Goal: Information Seeking & Learning: Learn about a topic

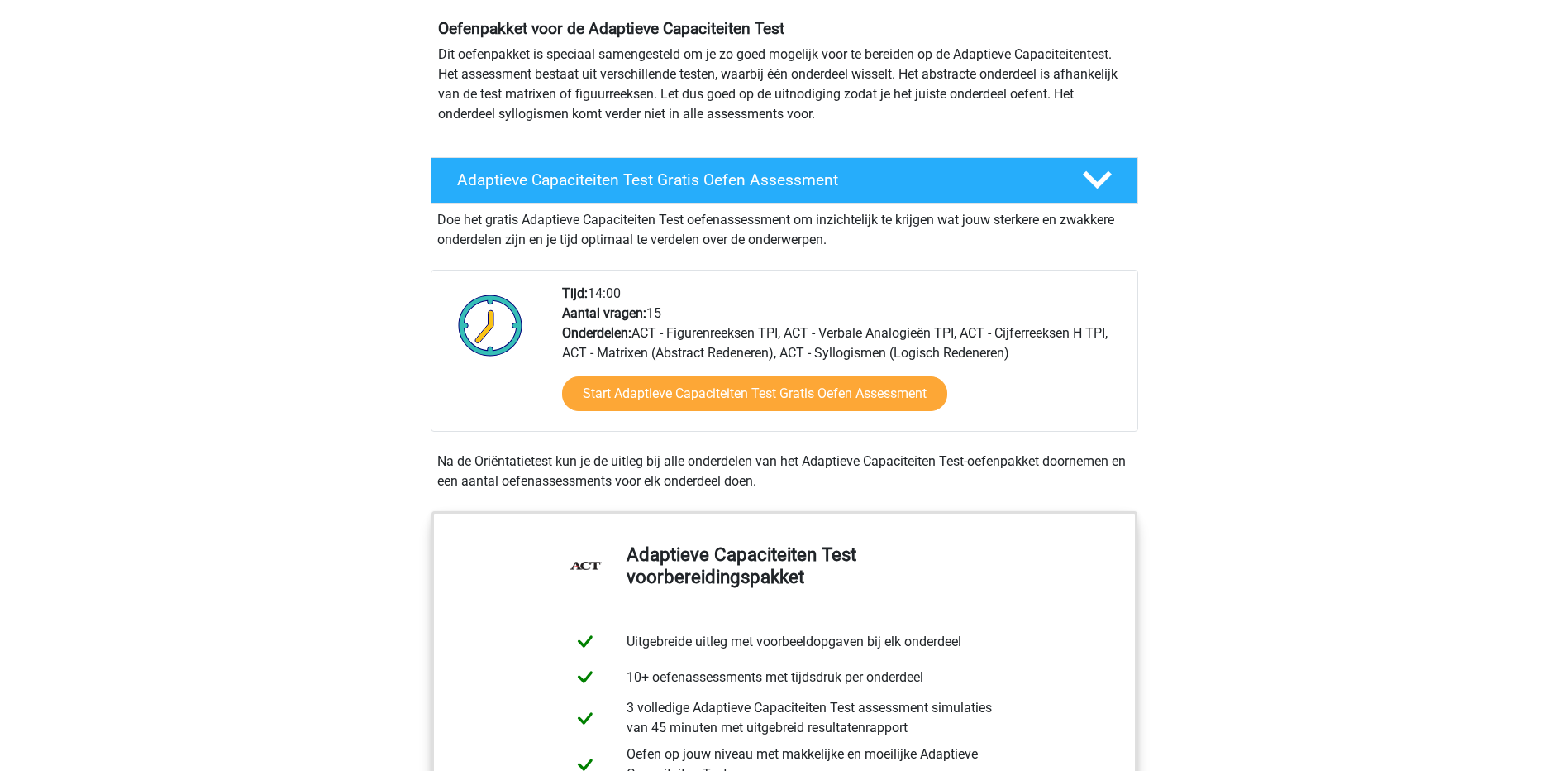
scroll to position [165, 0]
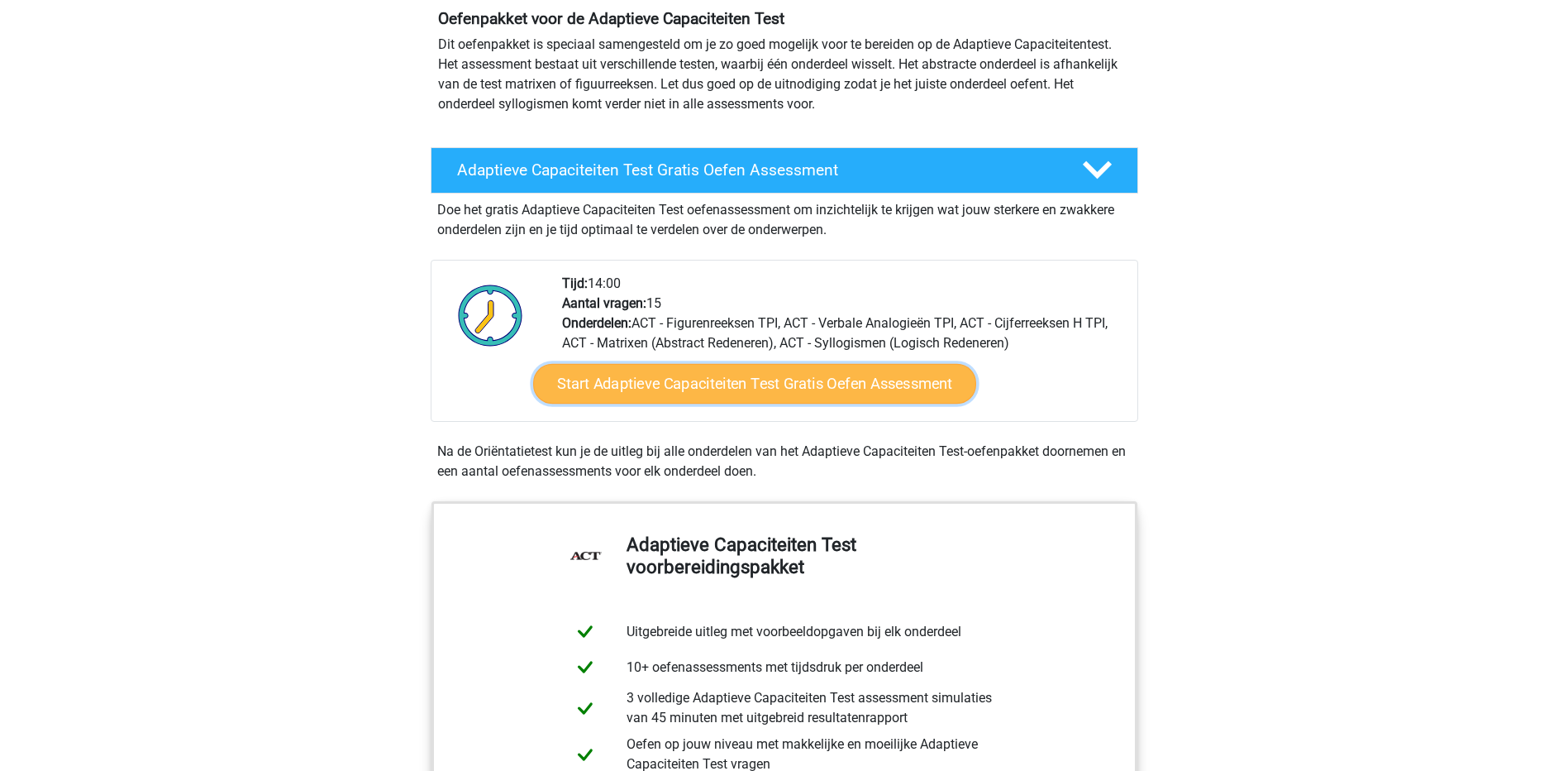
click at [714, 387] on link "Start Adaptieve Capaciteiten Test Gratis Oefen Assessment" at bounding box center [755, 384] width 443 height 40
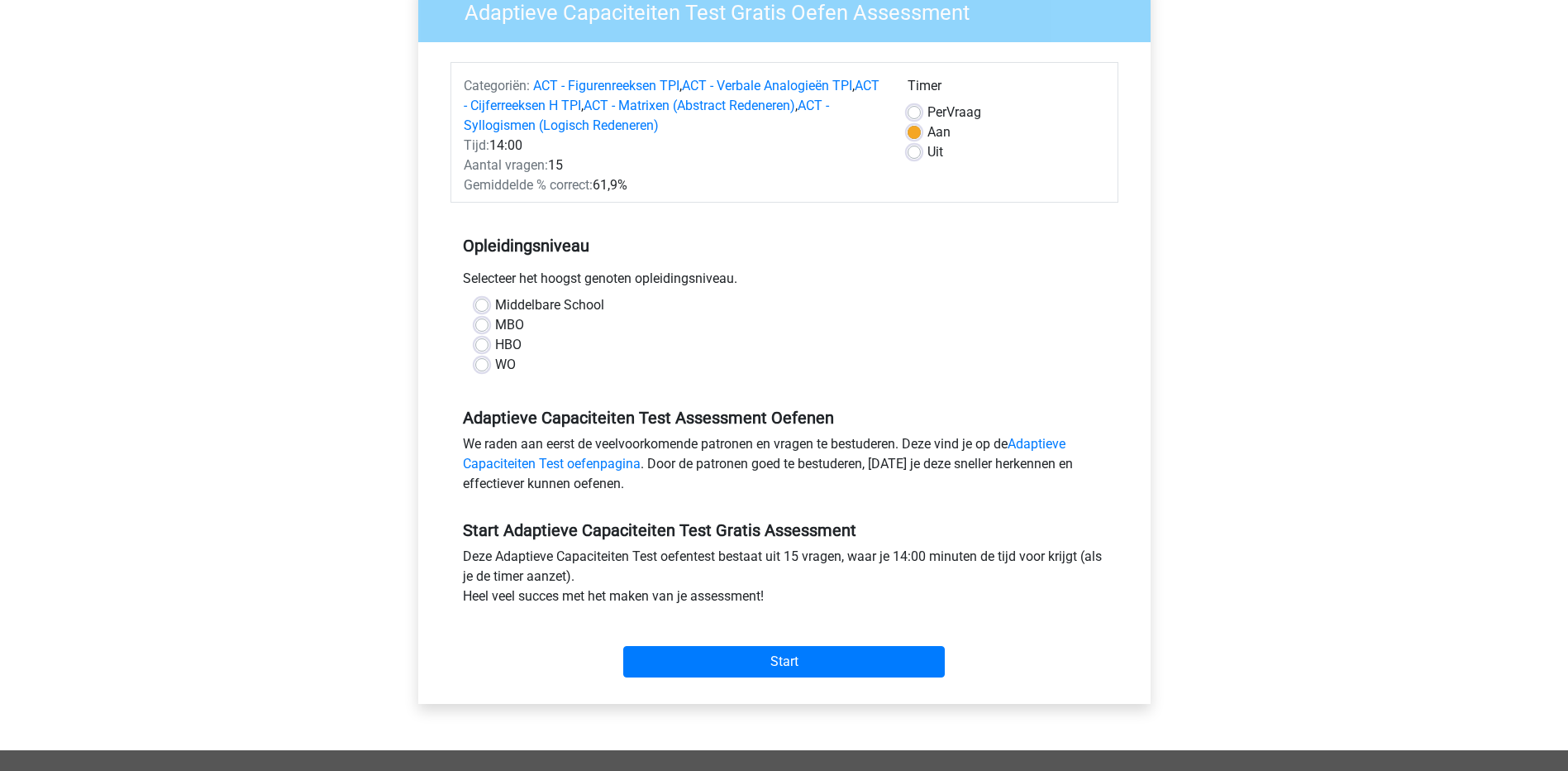
scroll to position [165, 0]
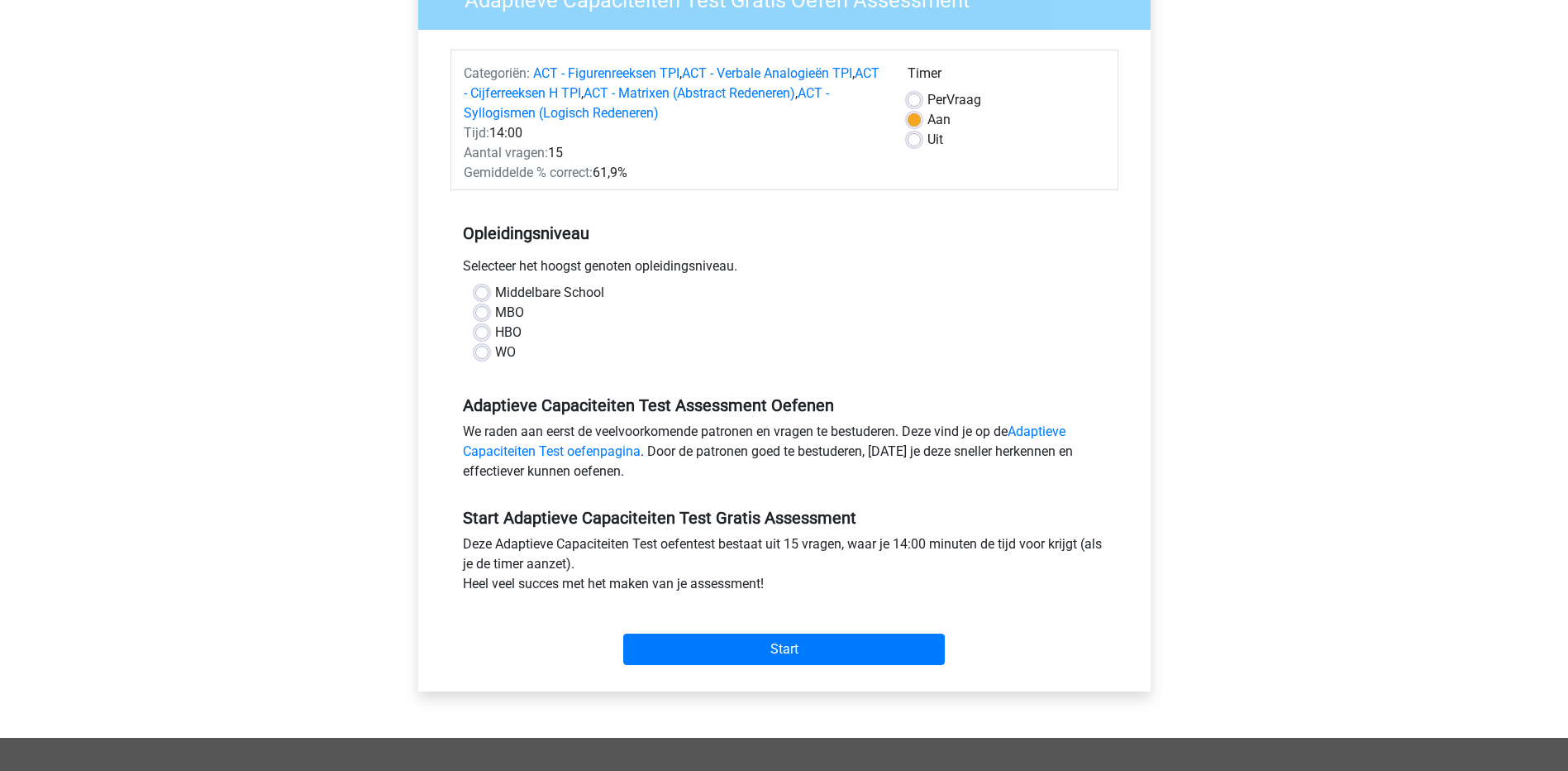
click at [539, 295] on label "Middelbare School" at bounding box center [550, 293] width 109 height 20
click at [489, 295] on input "Middelbare School" at bounding box center [482, 291] width 13 height 17
radio input "true"
click at [764, 655] on input "Start" at bounding box center [784, 650] width 322 height 32
click at [491, 353] on div "WO" at bounding box center [784, 353] width 619 height 20
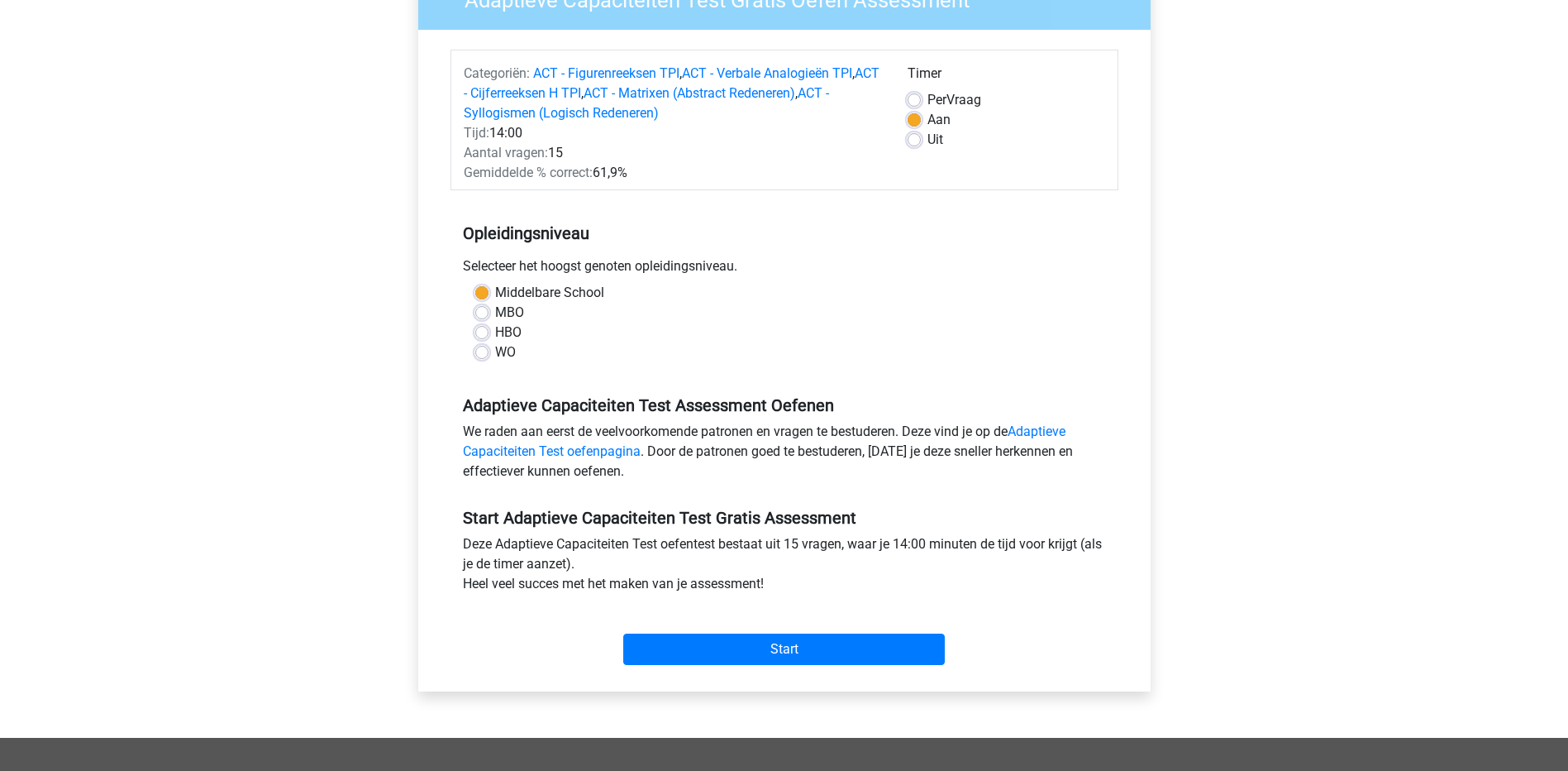
click at [496, 353] on label "WO" at bounding box center [505, 353] width 21 height 20
click at [477, 353] on input "WO" at bounding box center [482, 351] width 13 height 17
radio input "true"
click at [757, 663] on input "Start" at bounding box center [784, 650] width 322 height 32
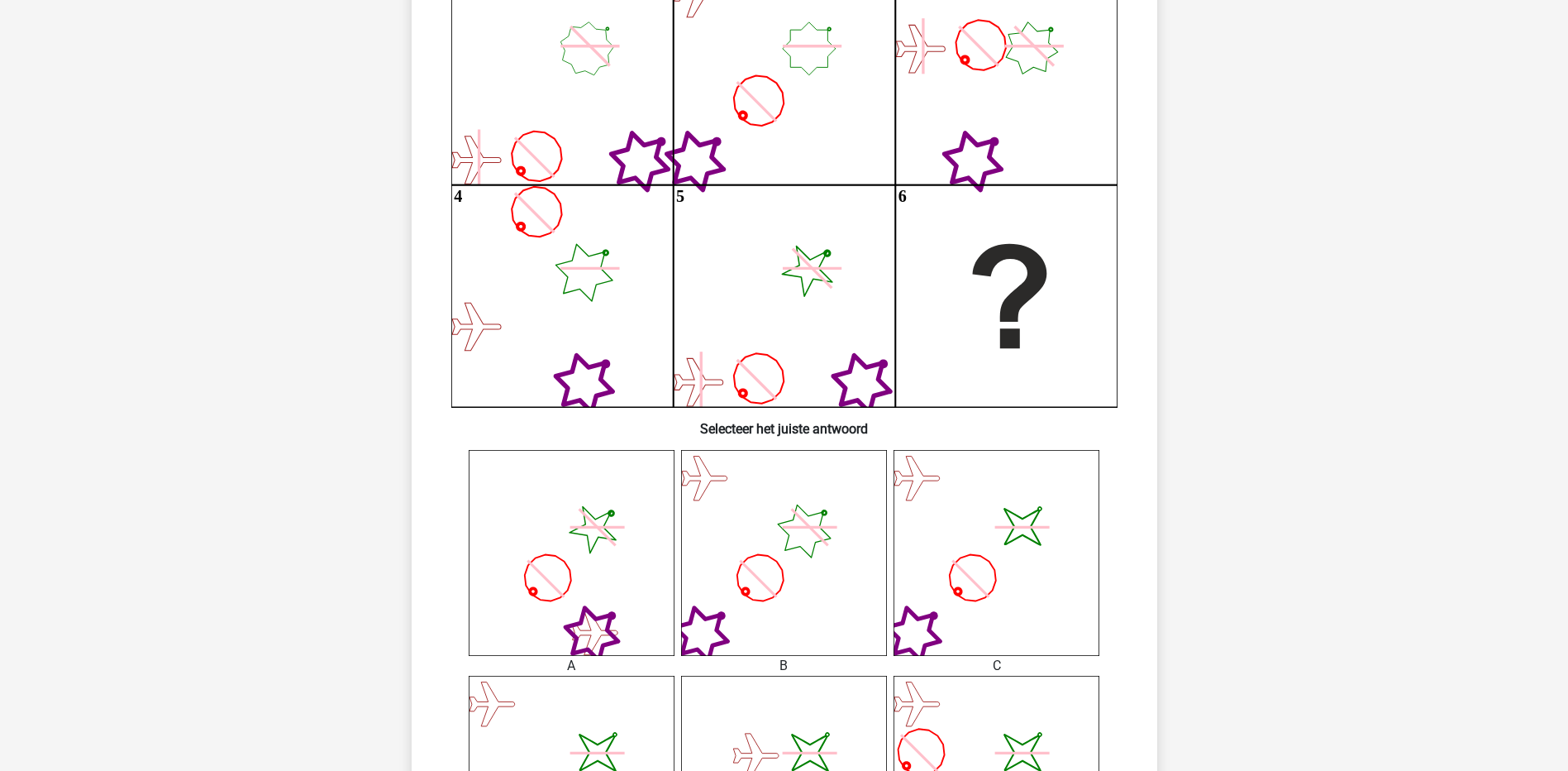
scroll to position [248, 0]
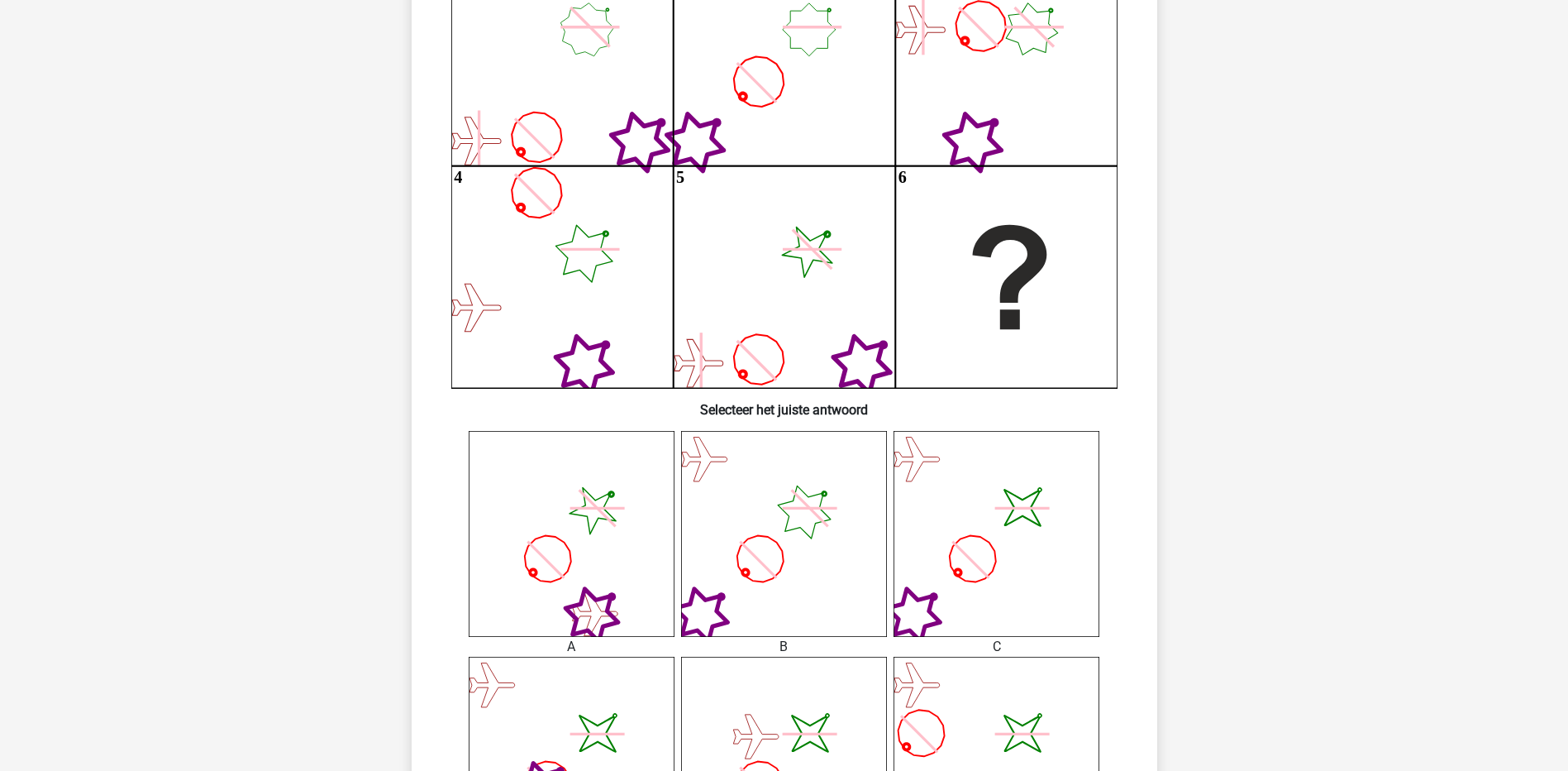
click at [625, 526] on icon at bounding box center [571, 534] width 206 height 206
drag, startPoint x: 597, startPoint y: 525, endPoint x: 889, endPoint y: 422, distance: 309.6
click at [889, 422] on div "Wat is de meest logische volgende figuur in de reeks? 1 2 3 4 5 6" at bounding box center [784, 462] width 733 height 1162
click at [571, 654] on div "A" at bounding box center [571, 647] width 230 height 20
click at [570, 644] on div "A" at bounding box center [571, 647] width 230 height 20
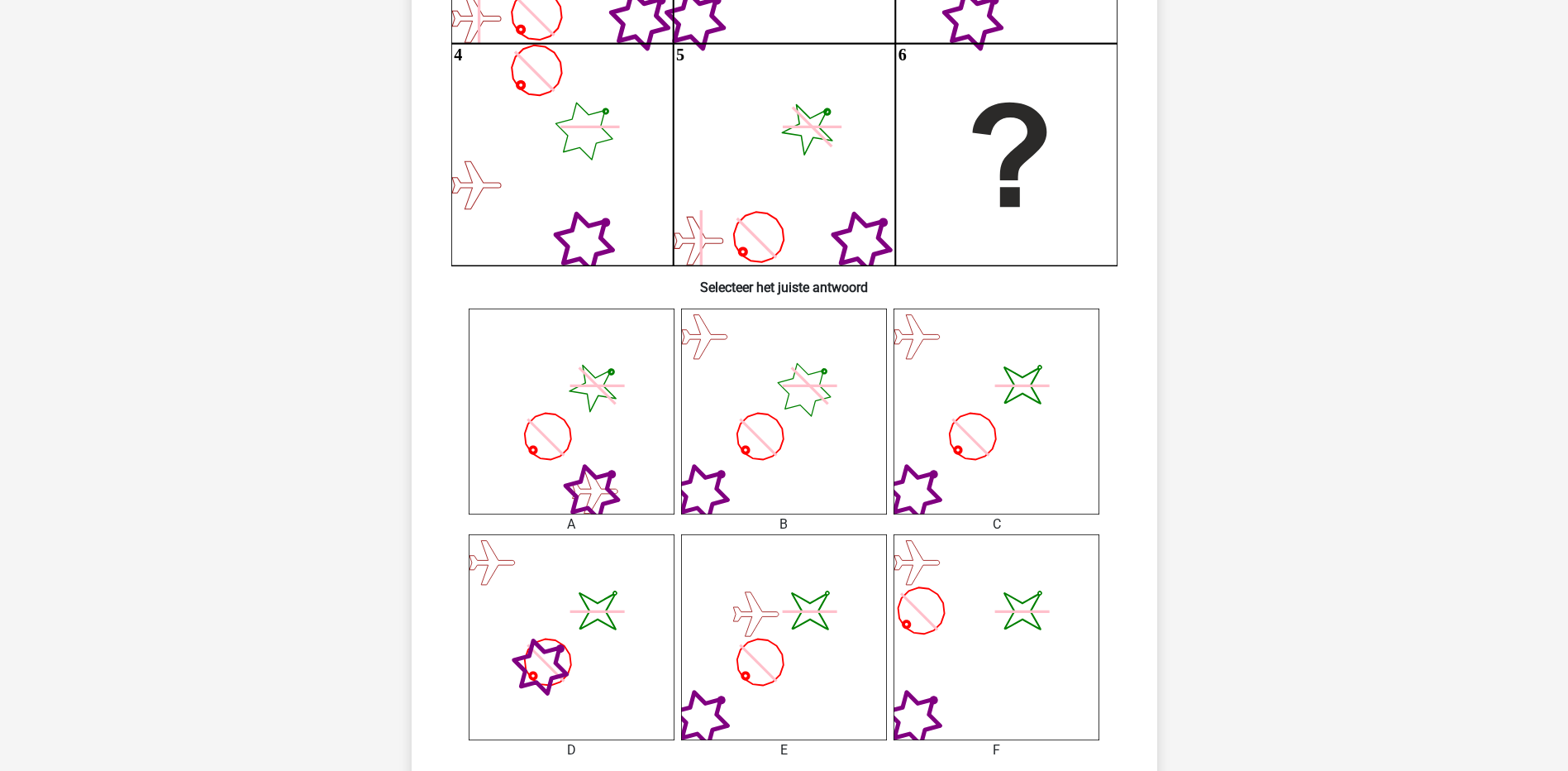
scroll to position [662, 0]
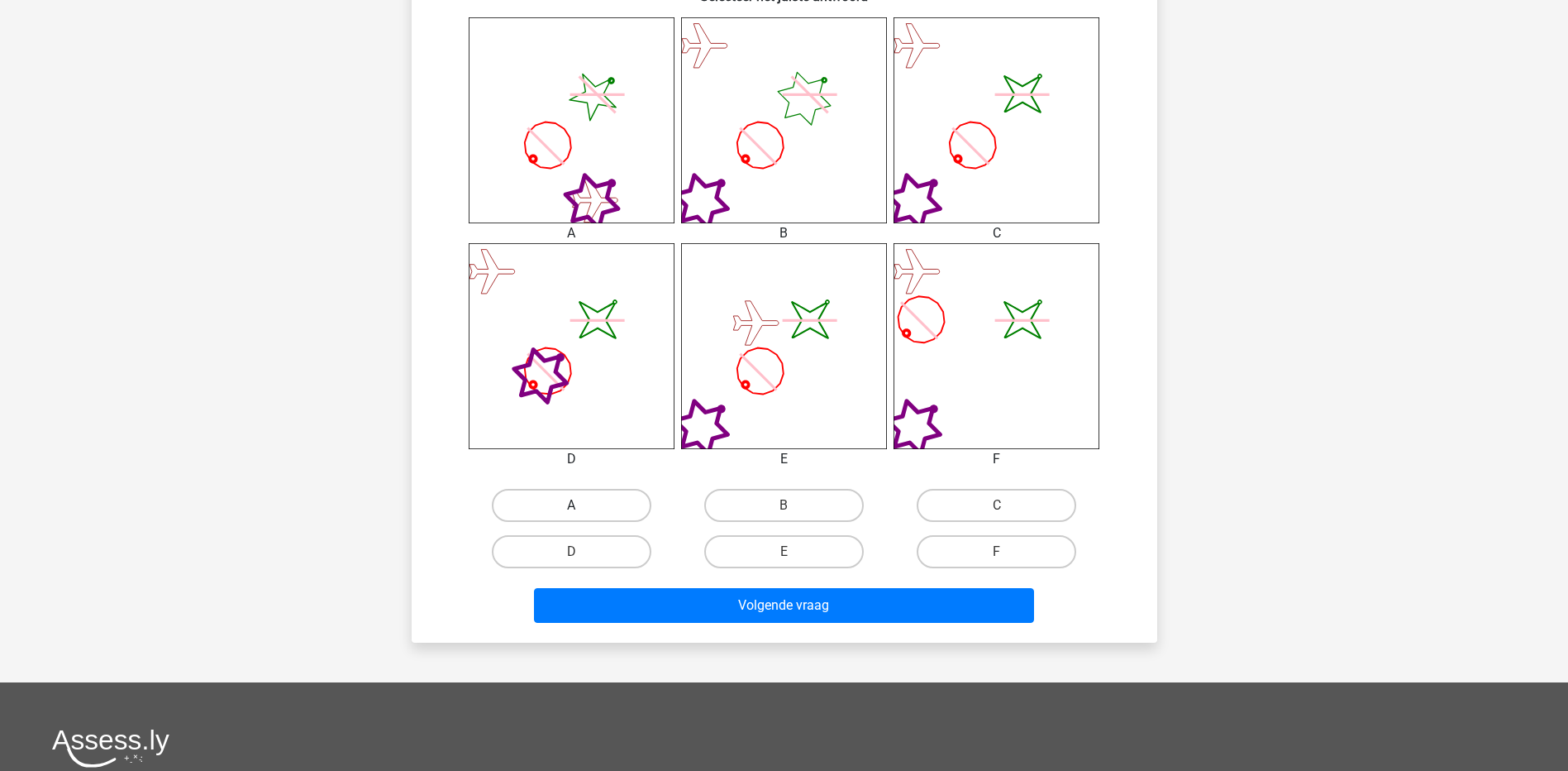
click at [584, 507] on label "A" at bounding box center [571, 505] width 160 height 33
click at [582, 507] on input "A" at bounding box center [576, 511] width 11 height 11
radio input "true"
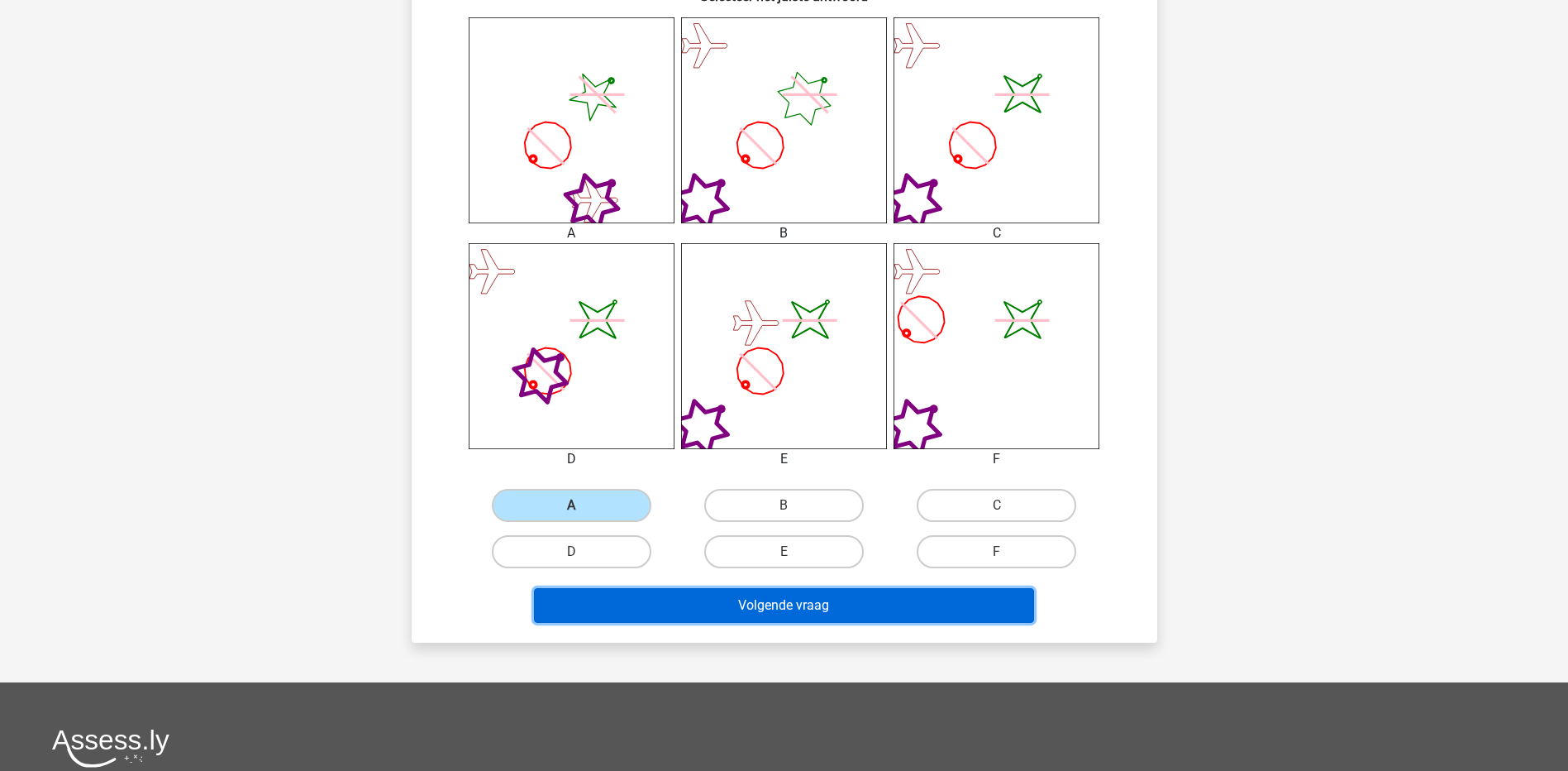
click at [766, 601] on button "Volgende vraag" at bounding box center [784, 605] width 500 height 35
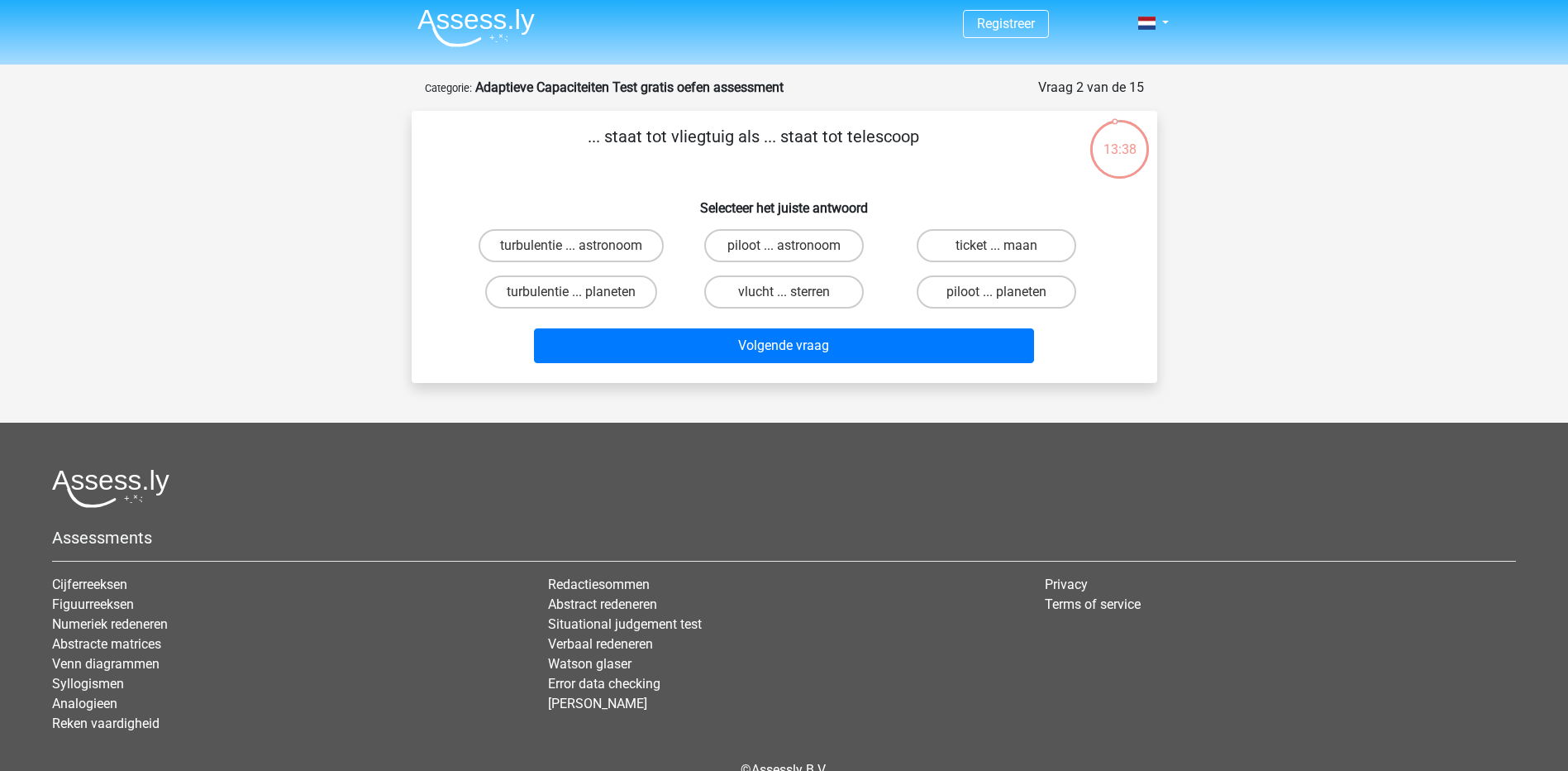
scroll to position [0, 0]
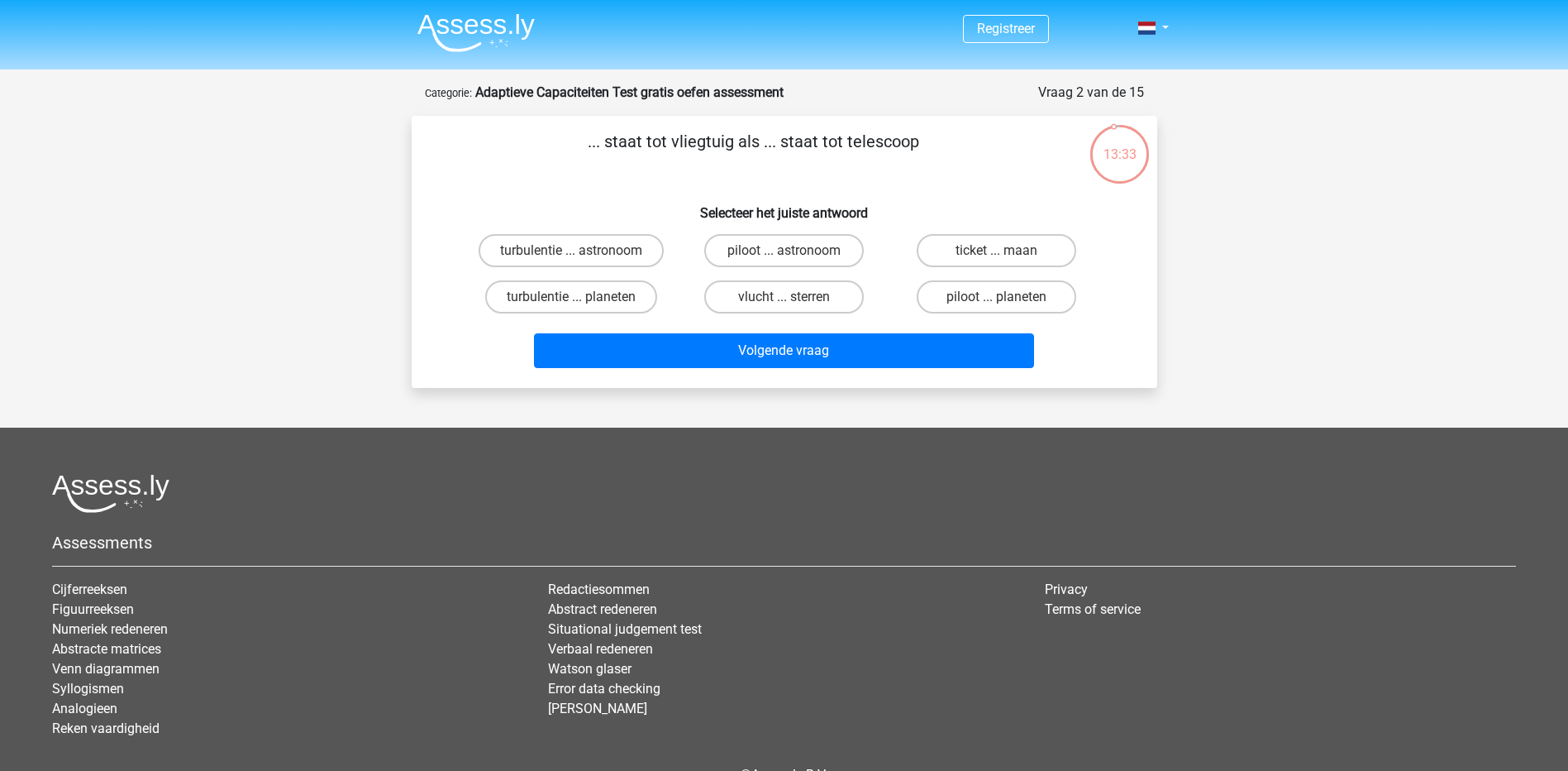
drag, startPoint x: 929, startPoint y: 146, endPoint x: 597, endPoint y: 160, distance: 332.3
click at [597, 160] on p "... staat tot vliegtuig als ... staat tot telescoop" at bounding box center [753, 154] width 631 height 50
drag, startPoint x: 917, startPoint y: 144, endPoint x: 604, endPoint y: 155, distance: 313.2
click at [604, 155] on p "... staat tot vliegtuig als ... staat tot telescoop" at bounding box center [753, 154] width 631 height 50
drag, startPoint x: 604, startPoint y: 155, endPoint x: 634, endPoint y: 144, distance: 32.0
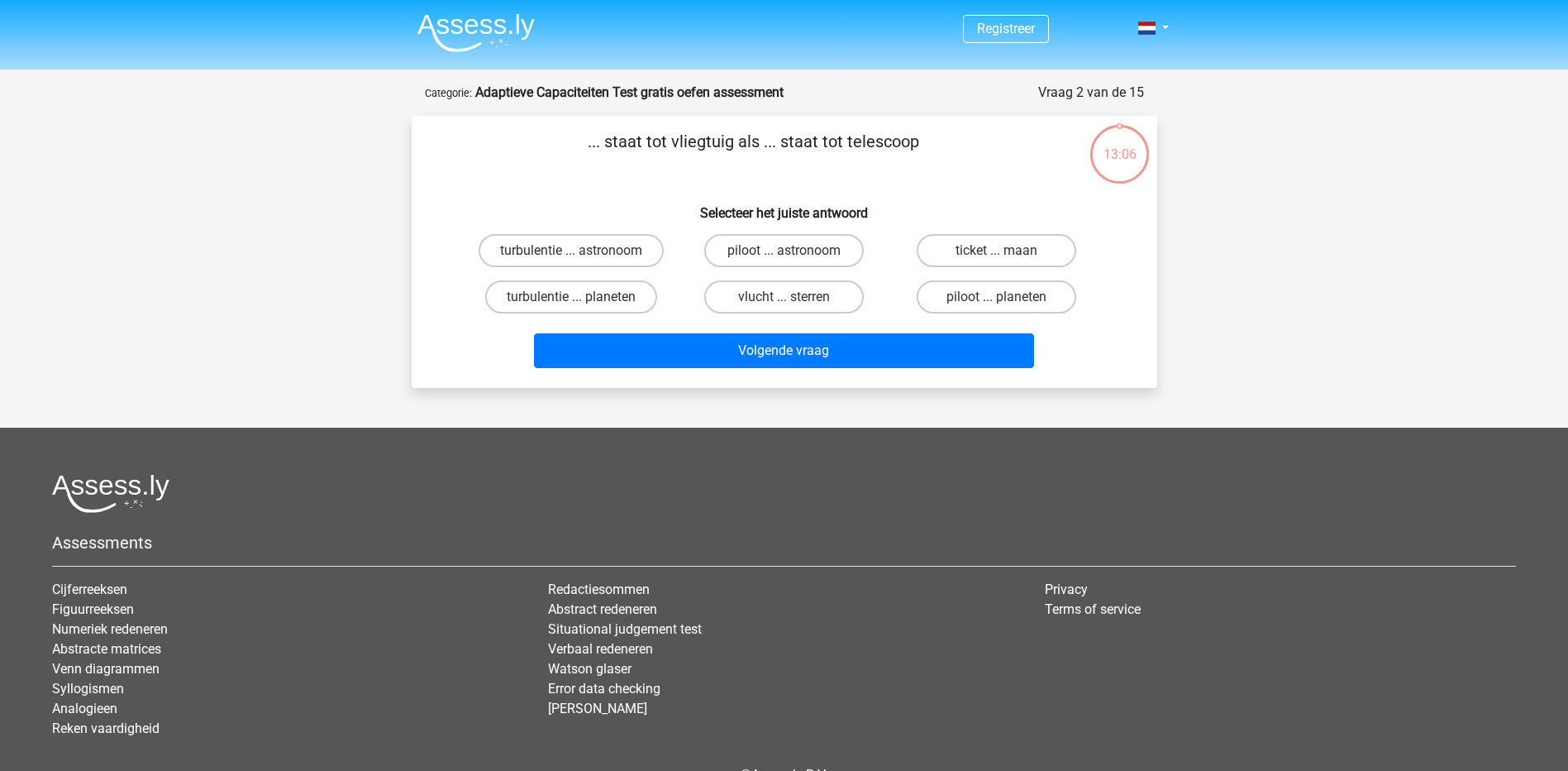
copy p "staat tot vliegtuig als ... staat tot telescoop"
click at [777, 258] on label "piloot ... astronoom" at bounding box center [784, 250] width 160 height 33
click at [784, 258] on input "piloot ... astronoom" at bounding box center [788, 255] width 11 height 11
radio input "true"
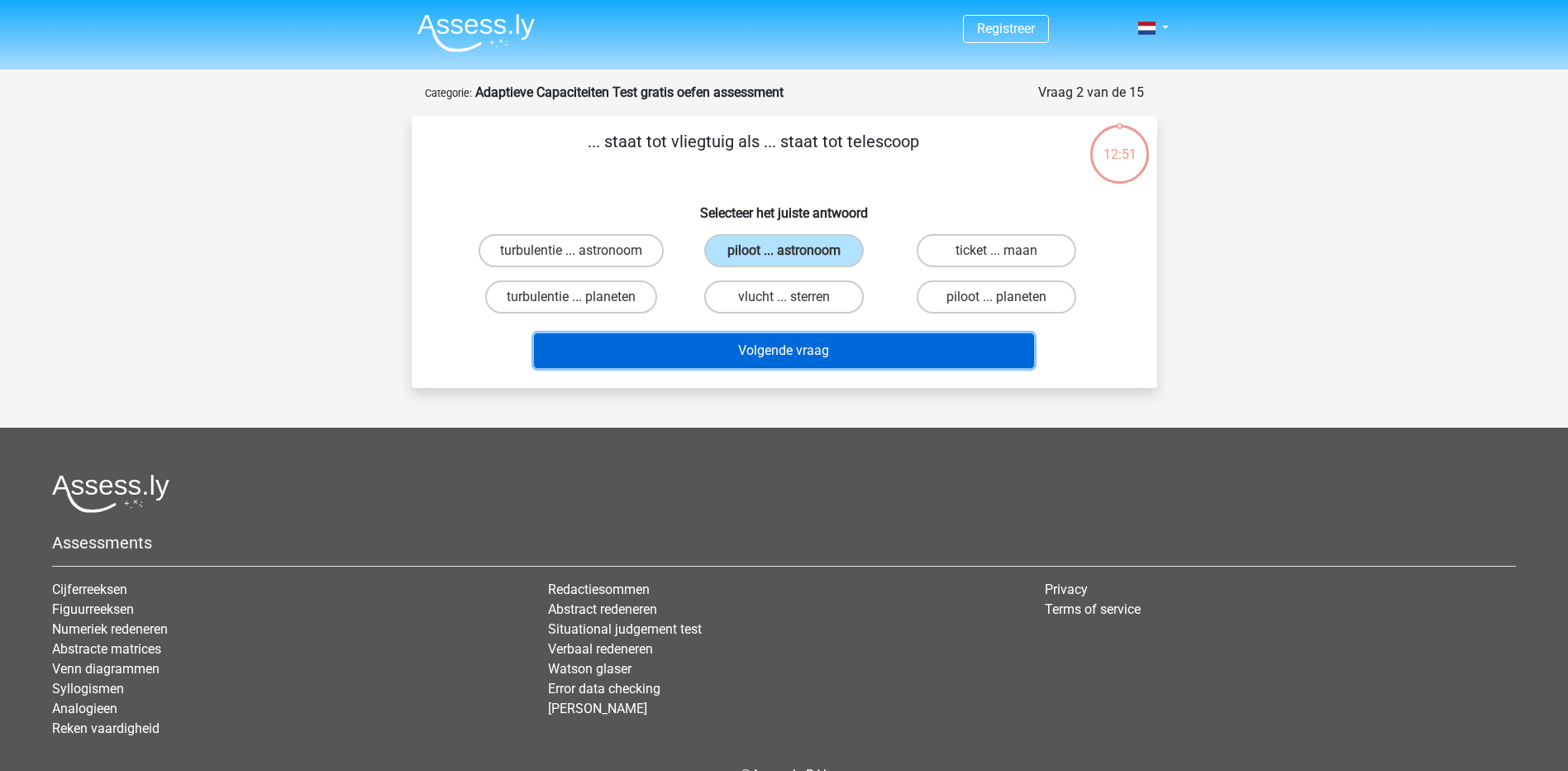
click at [791, 357] on button "Volgende vraag" at bounding box center [784, 350] width 500 height 35
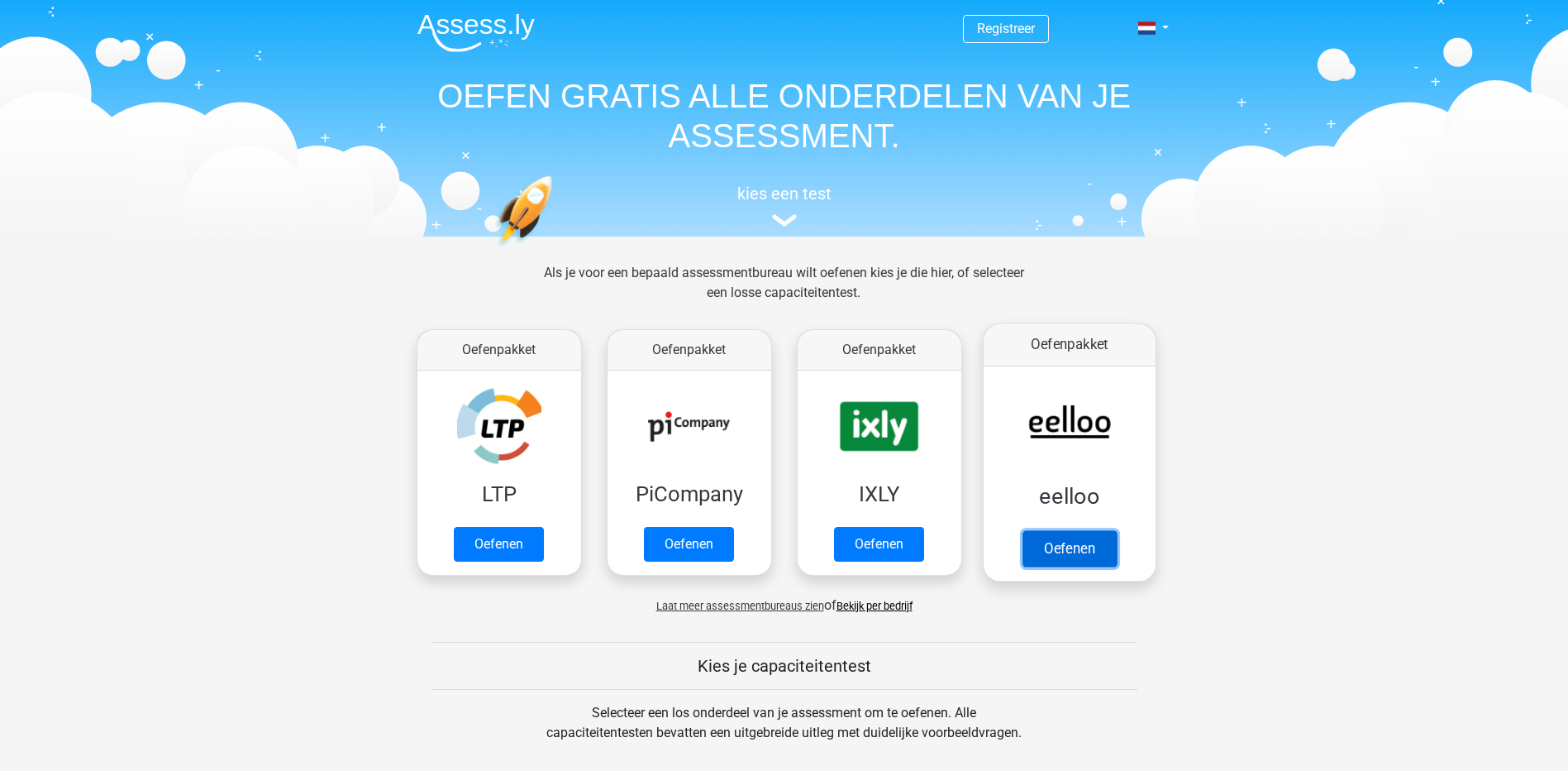
click at [1081, 531] on link "Oefenen" at bounding box center [1069, 548] width 94 height 37
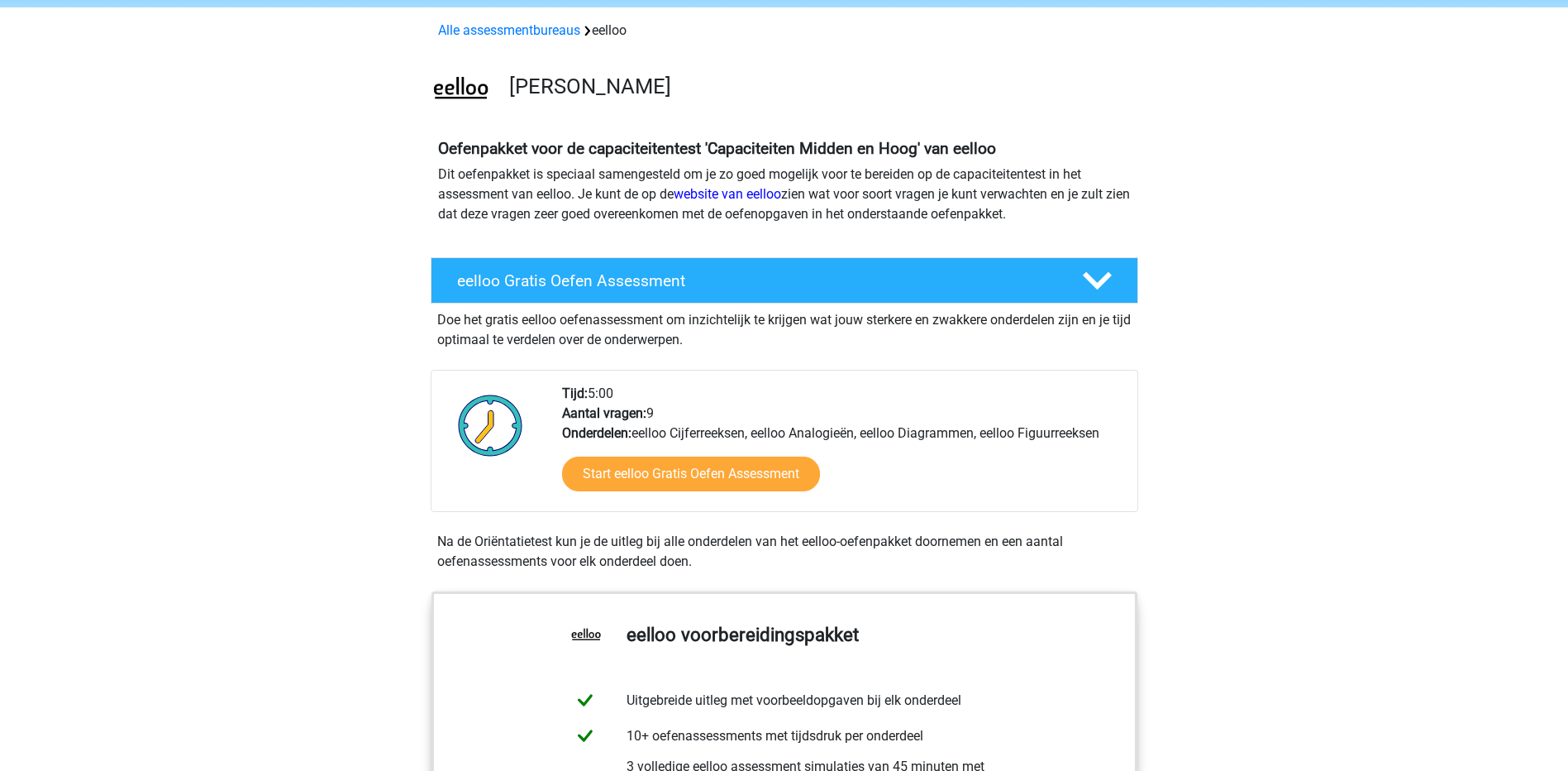
scroll to position [248, 0]
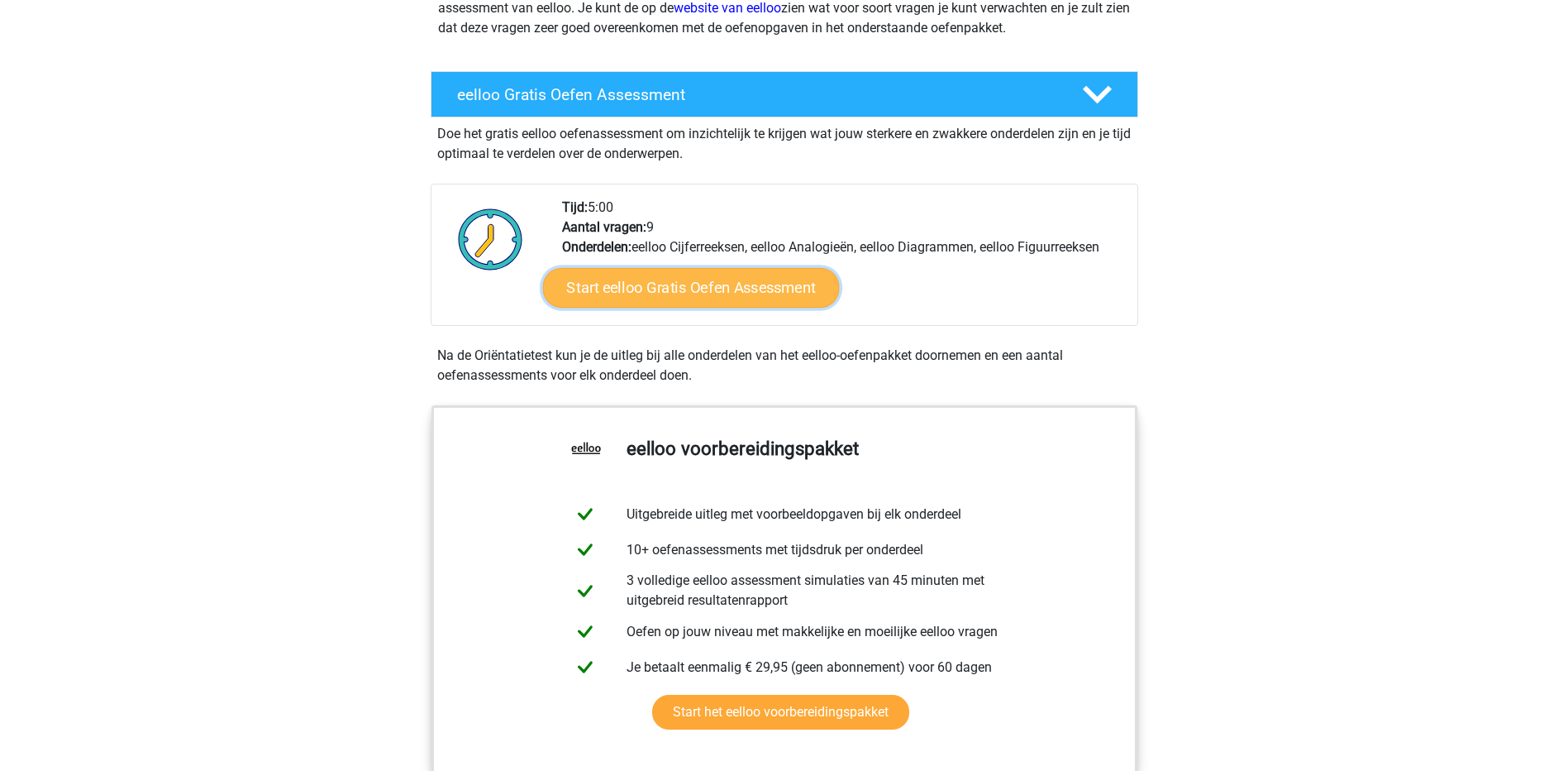
click at [668, 304] on link "Start eelloo Gratis Oefen Assessment" at bounding box center [690, 288] width 297 height 40
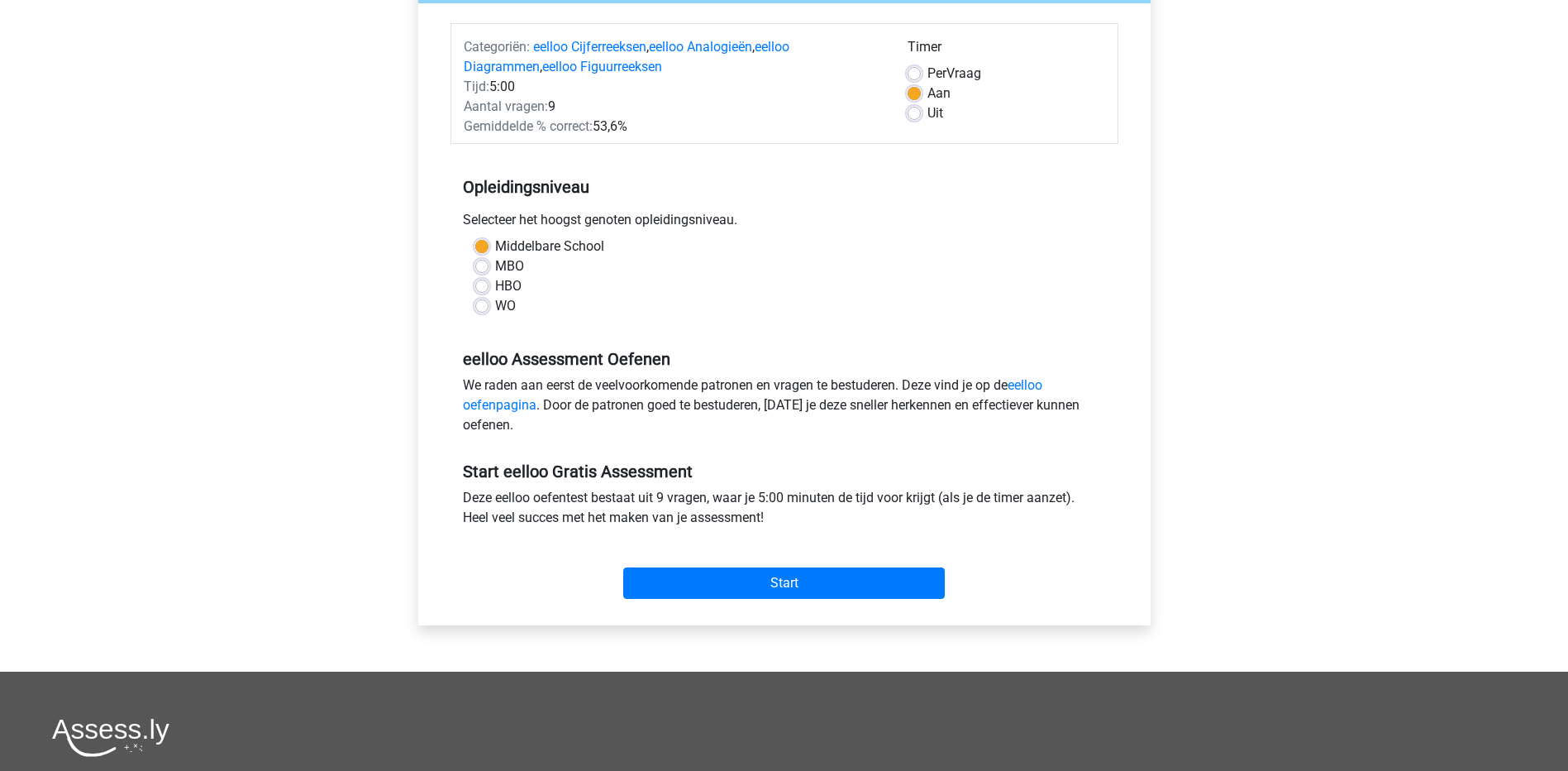
scroll to position [248, 0]
